Goal: Find specific page/section

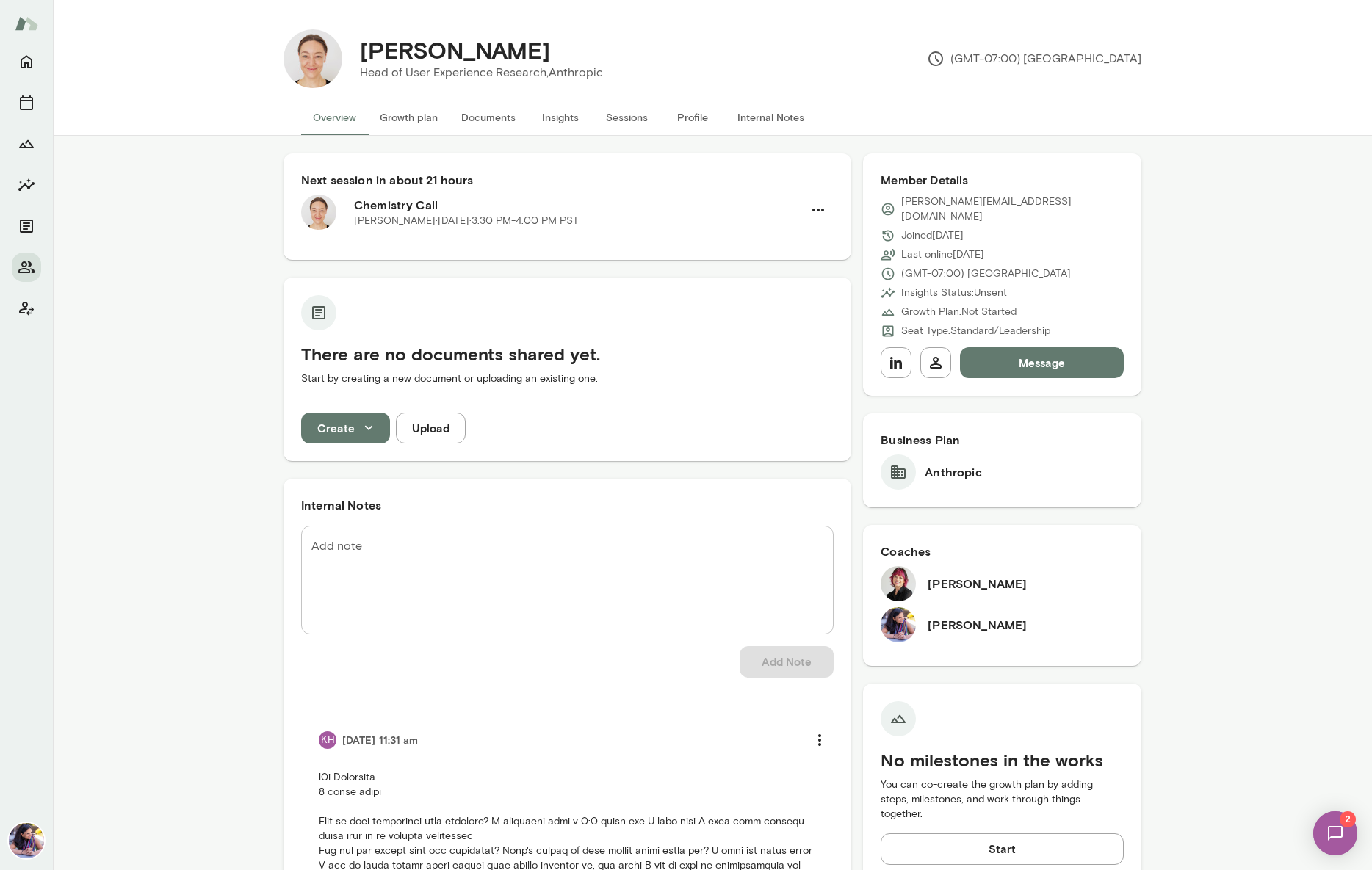
click at [1328, 825] on img at bounding box center [1334, 832] width 60 height 60
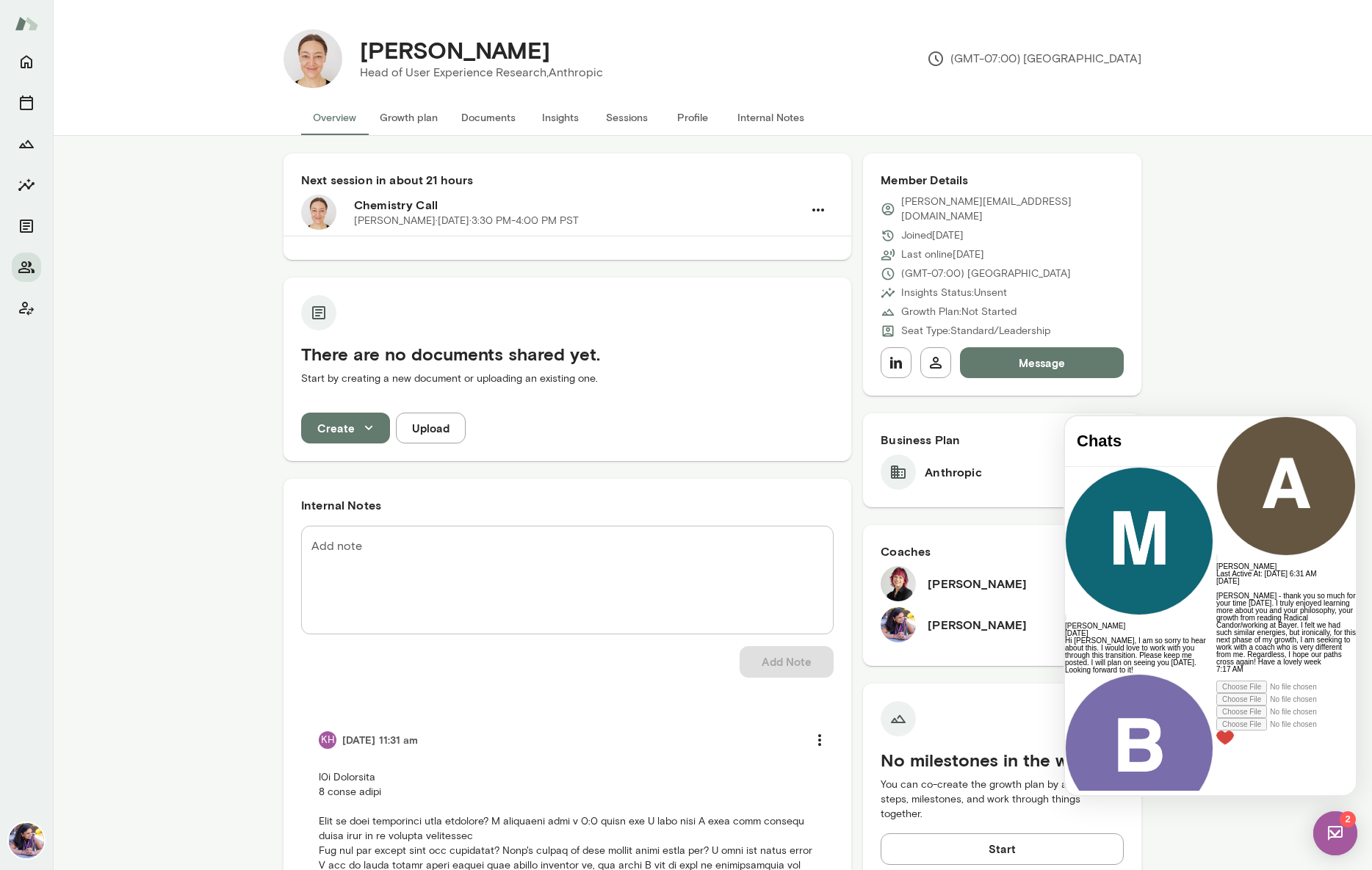
scroll to position [108, 0]
click at [1351, 829] on img at bounding box center [1335, 833] width 44 height 44
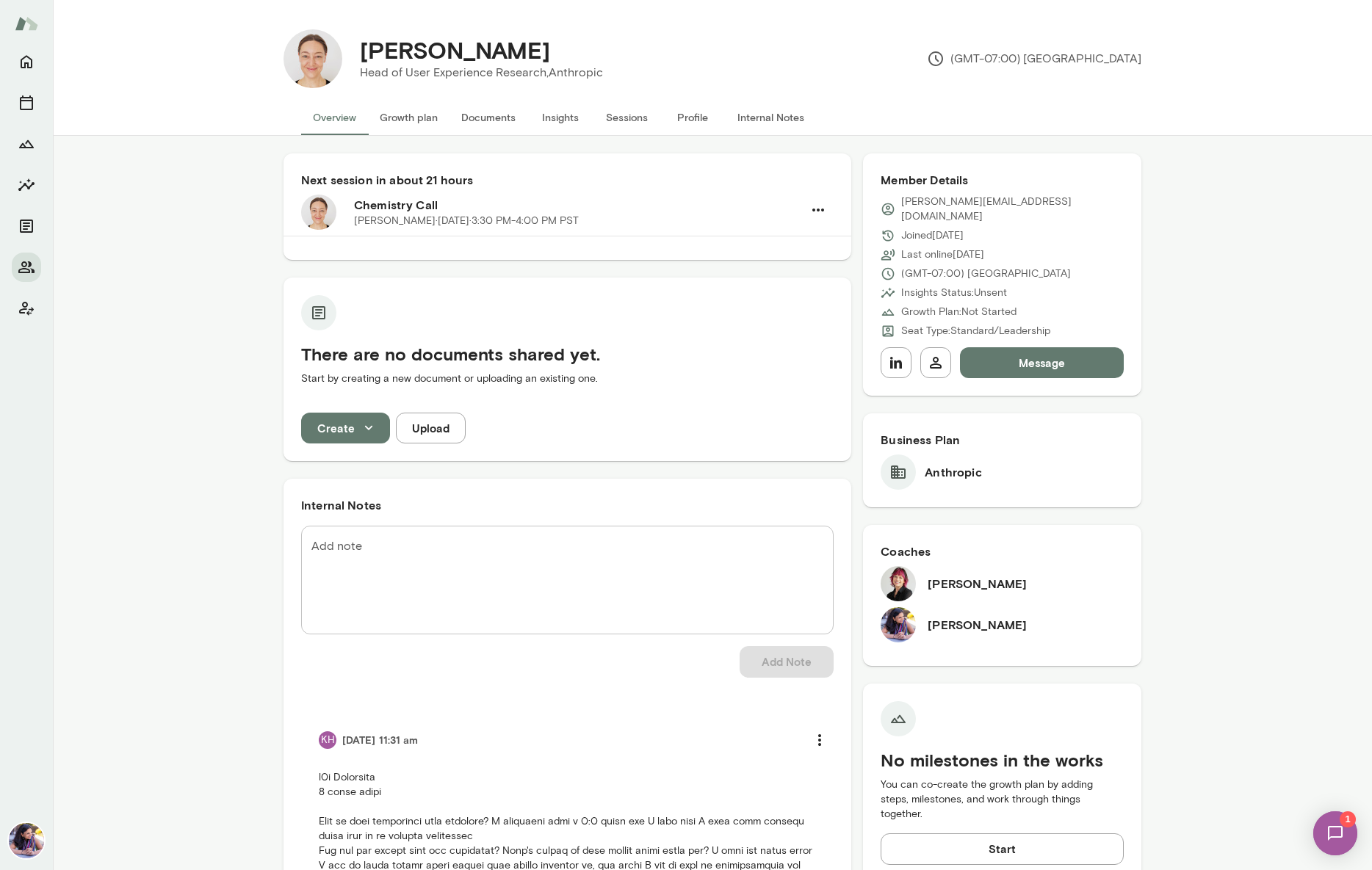
click at [1344, 829] on img at bounding box center [1334, 832] width 60 height 60
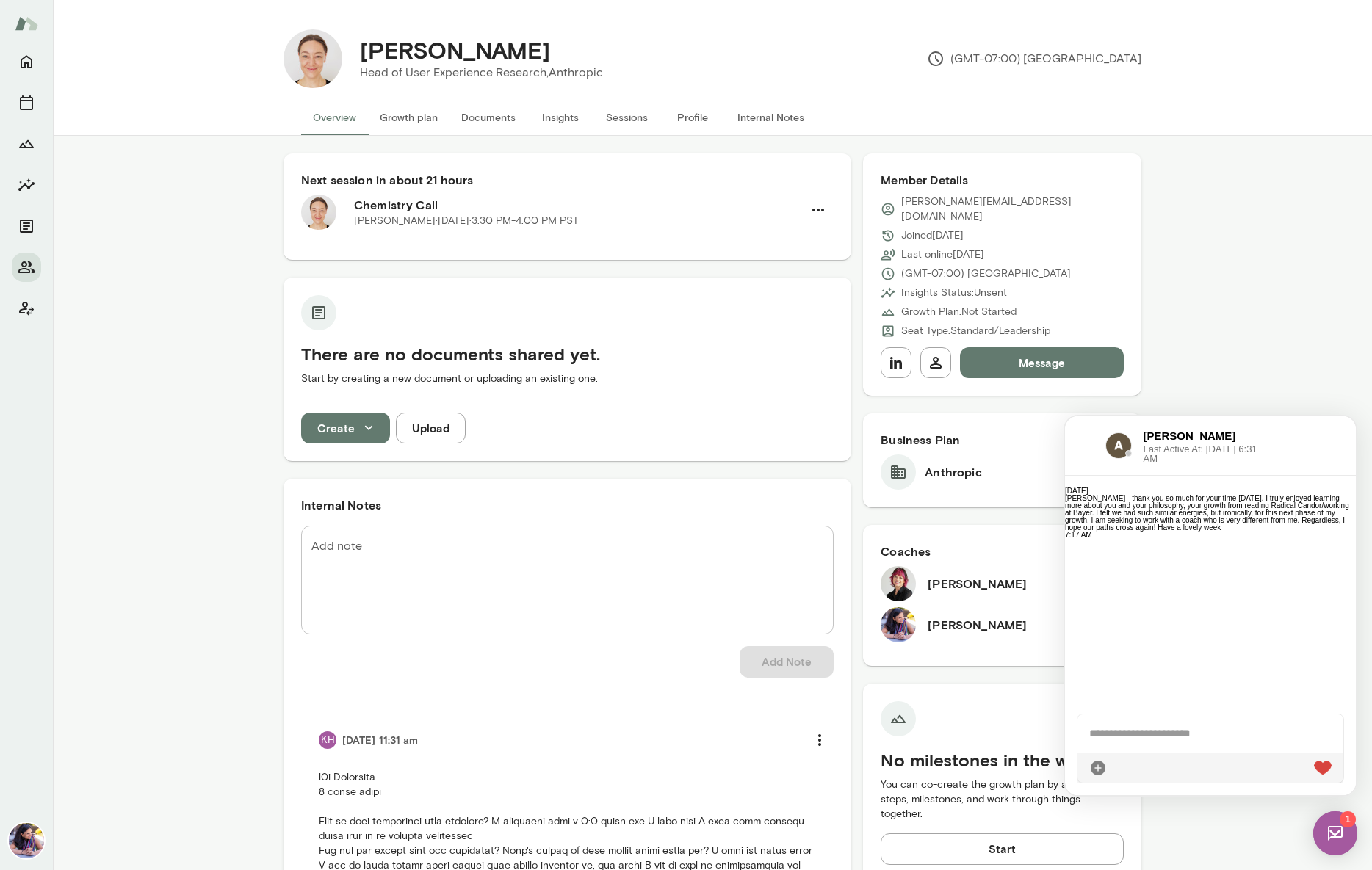
click at [1337, 834] on img at bounding box center [1335, 833] width 44 height 44
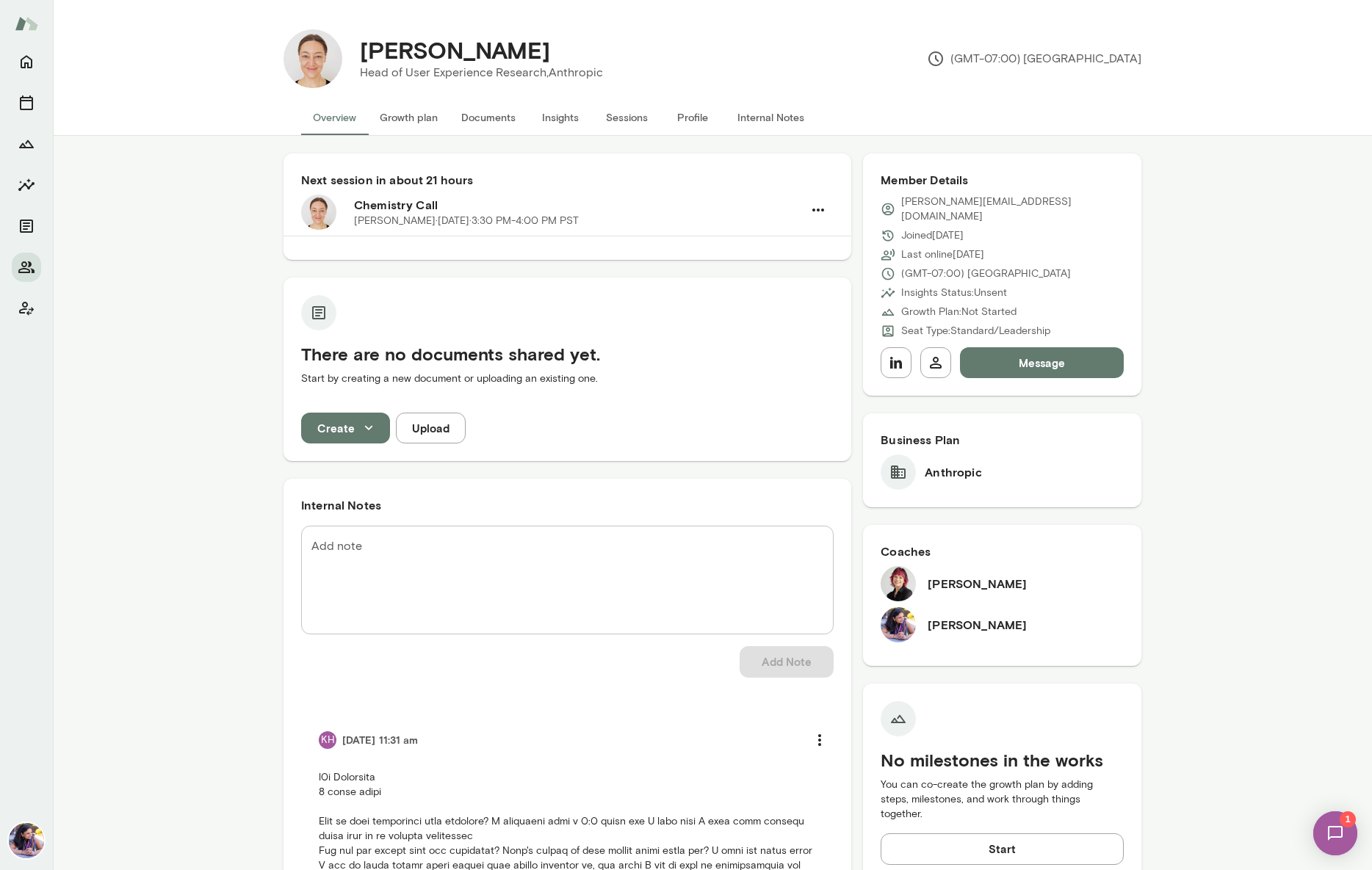
click at [1336, 836] on img at bounding box center [1334, 832] width 60 height 60
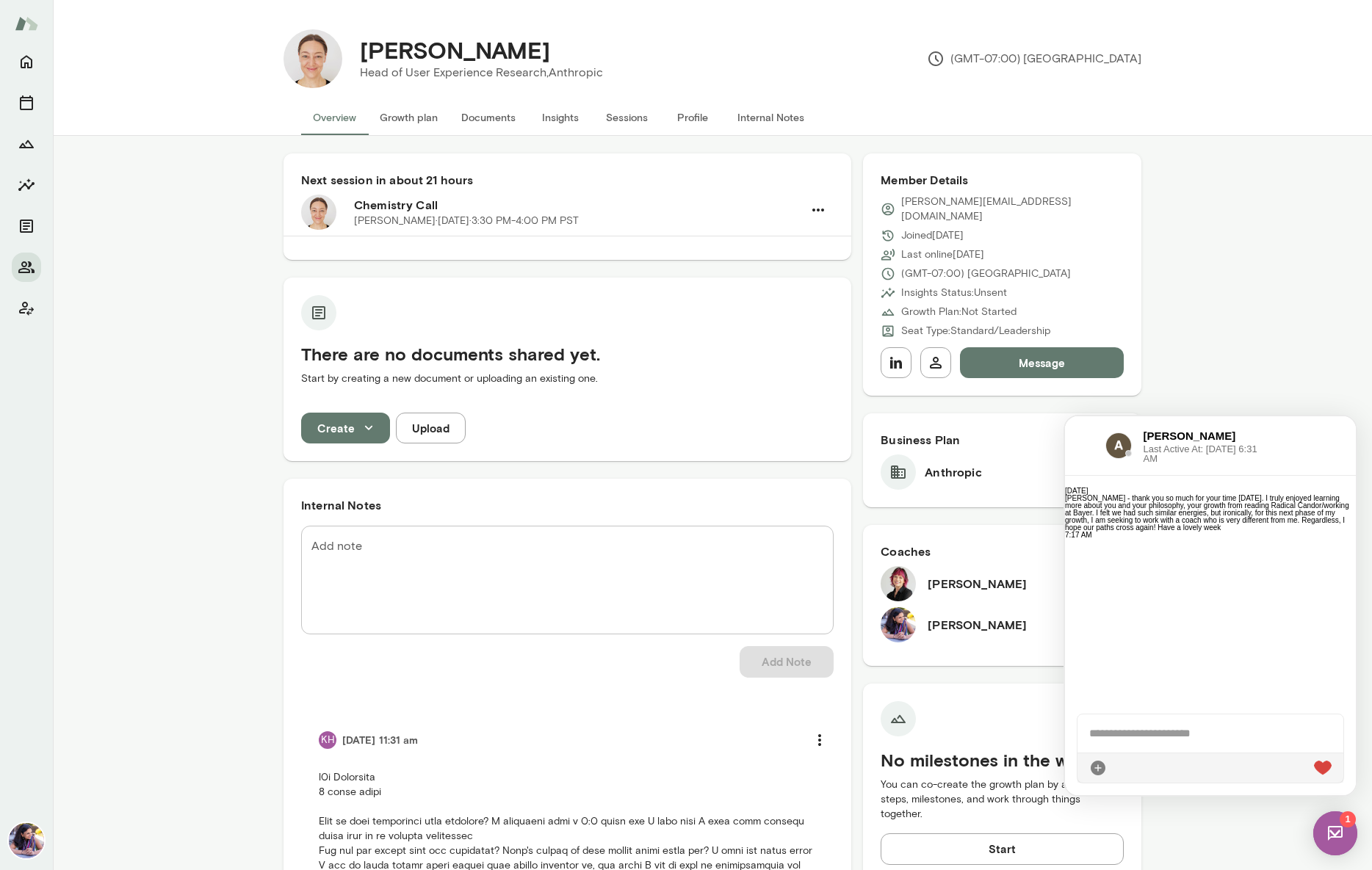
click at [1333, 828] on img at bounding box center [1335, 833] width 44 height 44
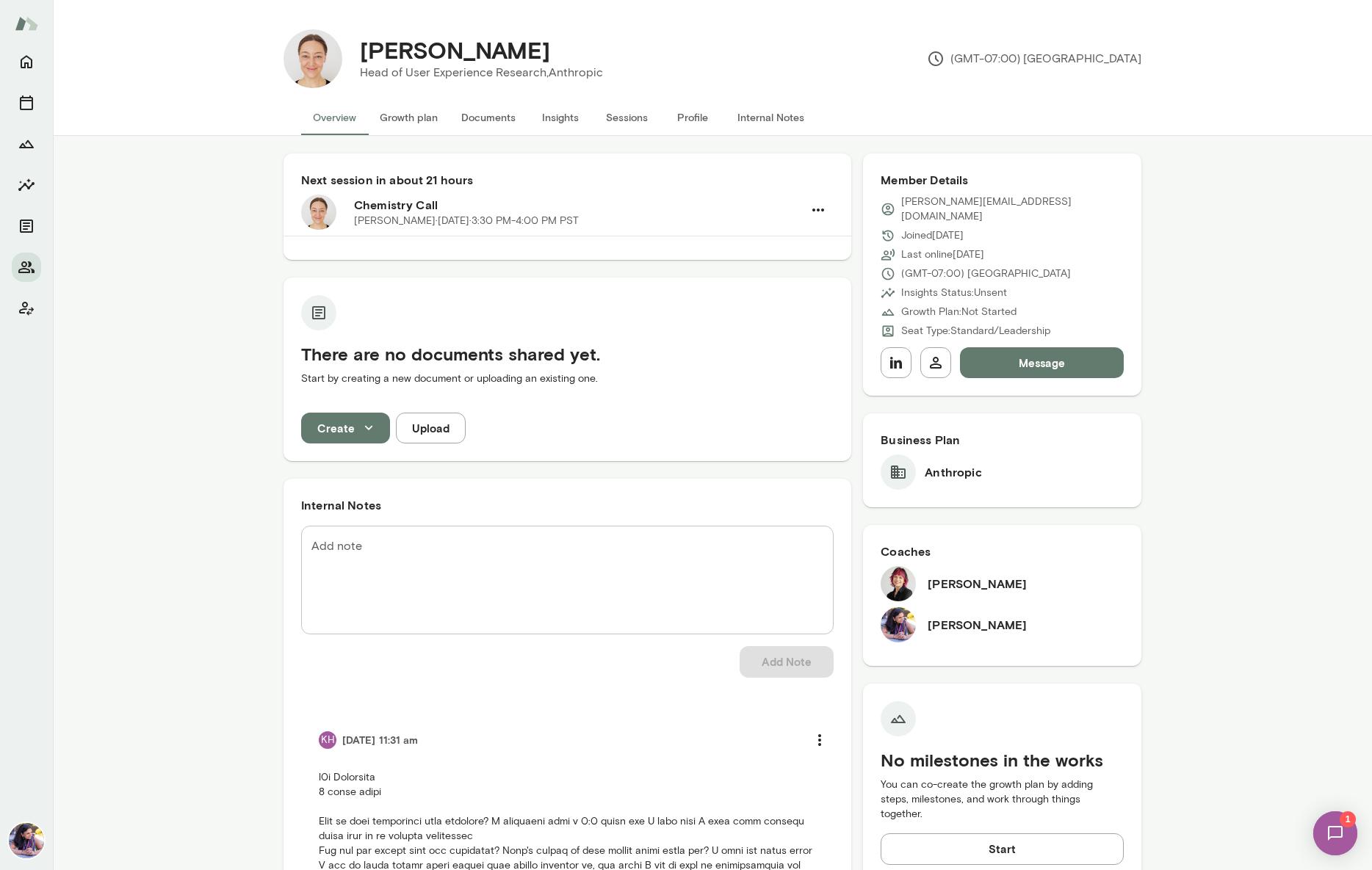
click at [1348, 819] on span "1" at bounding box center [1347, 819] width 16 height 16
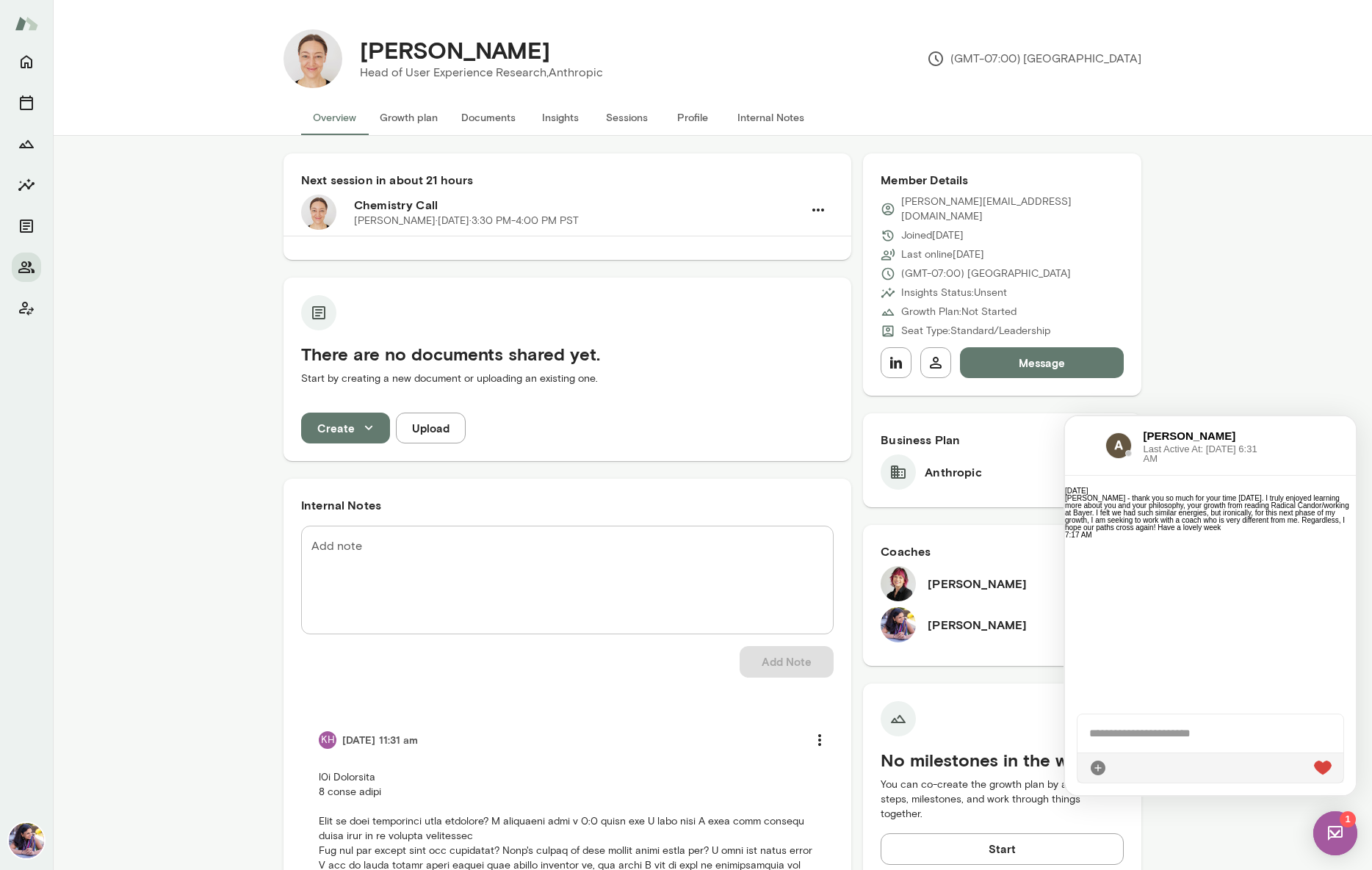
click at [1084, 442] on div at bounding box center [1085, 445] width 17 height 18
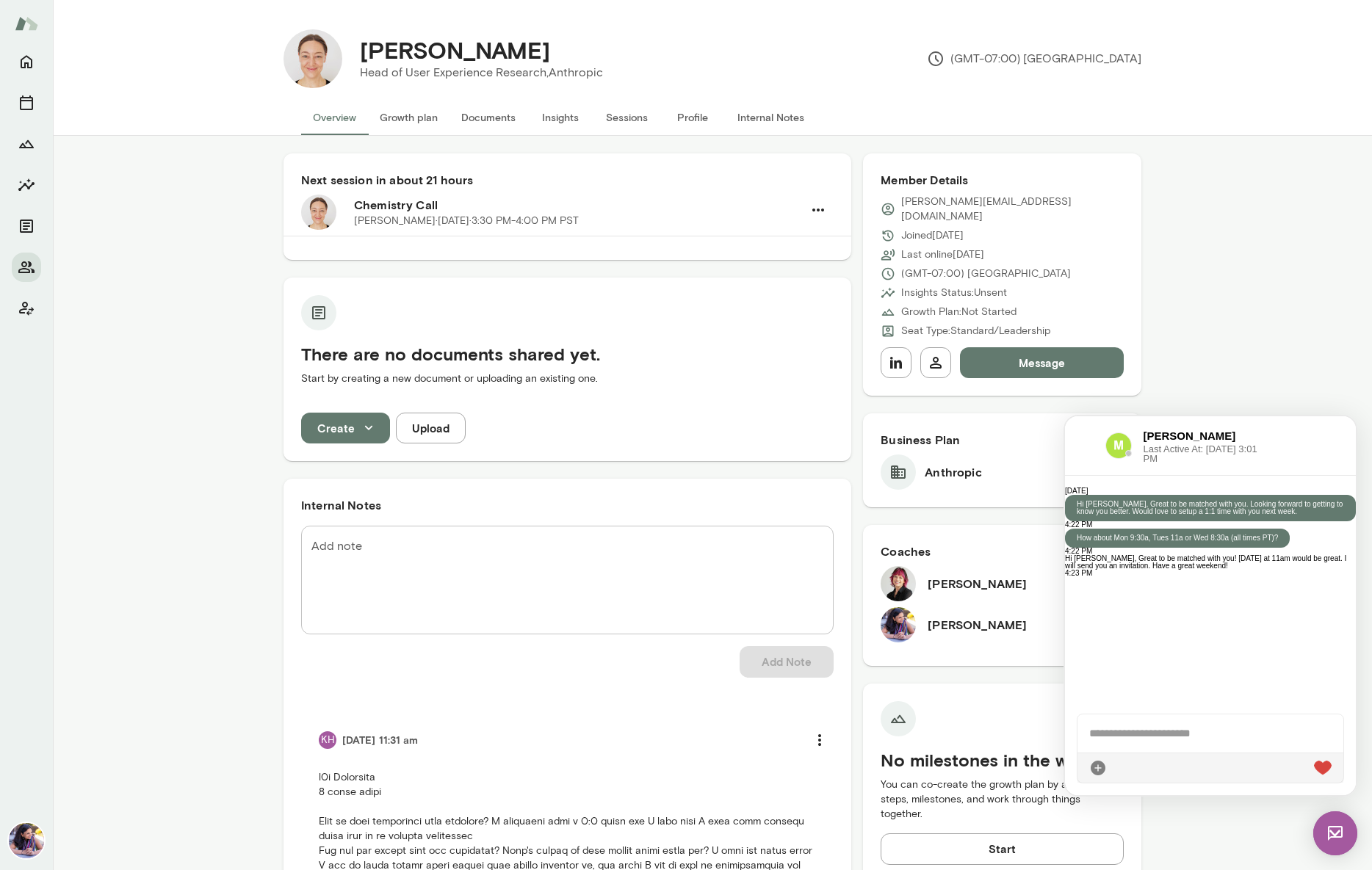
scroll to position [98, 0]
click at [1337, 831] on img at bounding box center [1335, 833] width 44 height 44
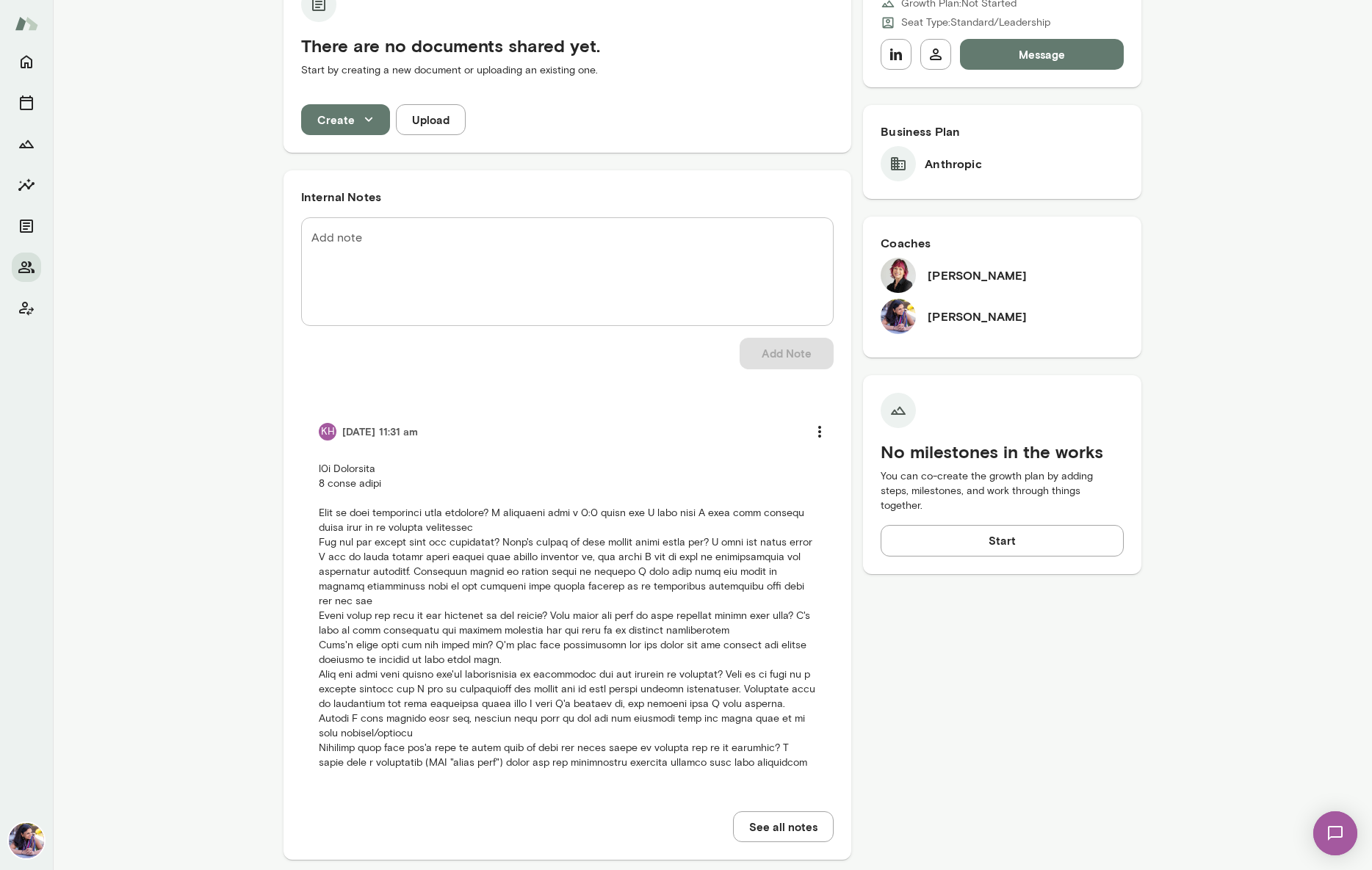
scroll to position [318, 0]
